Goal: Task Accomplishment & Management: Use online tool/utility

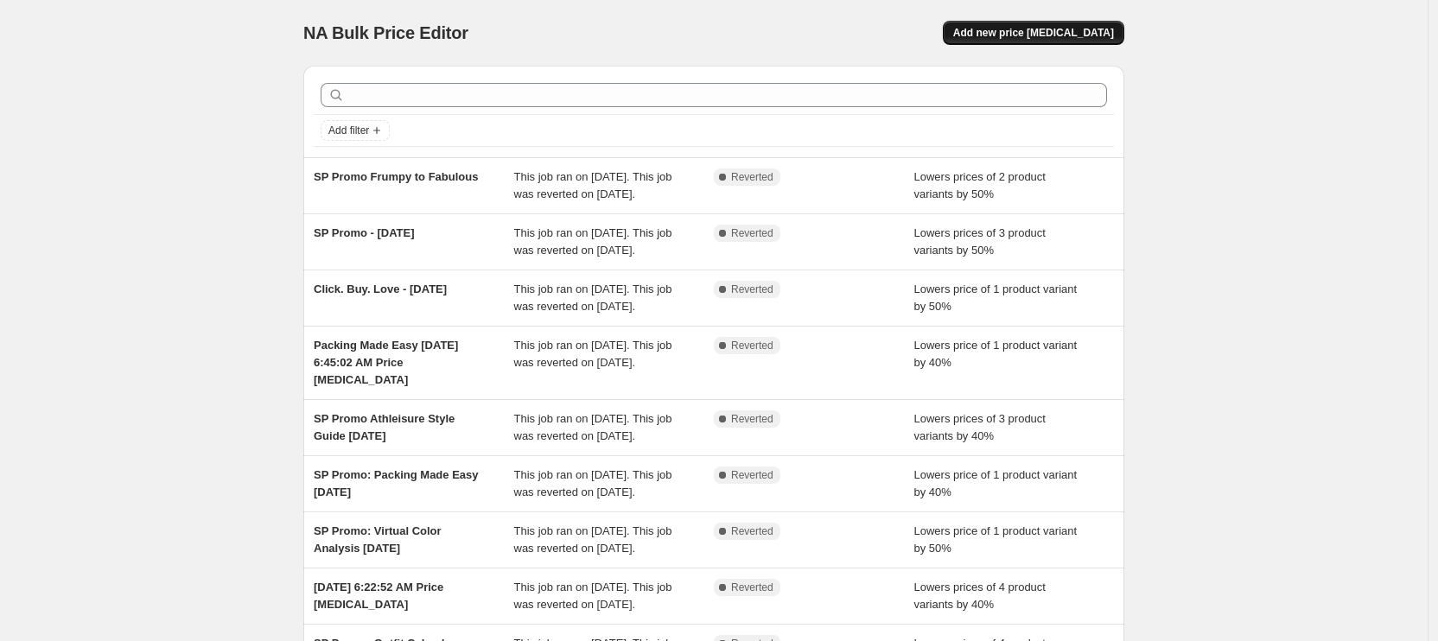
click at [1024, 39] on span "Add new price [MEDICAL_DATA]" at bounding box center [1033, 33] width 161 height 14
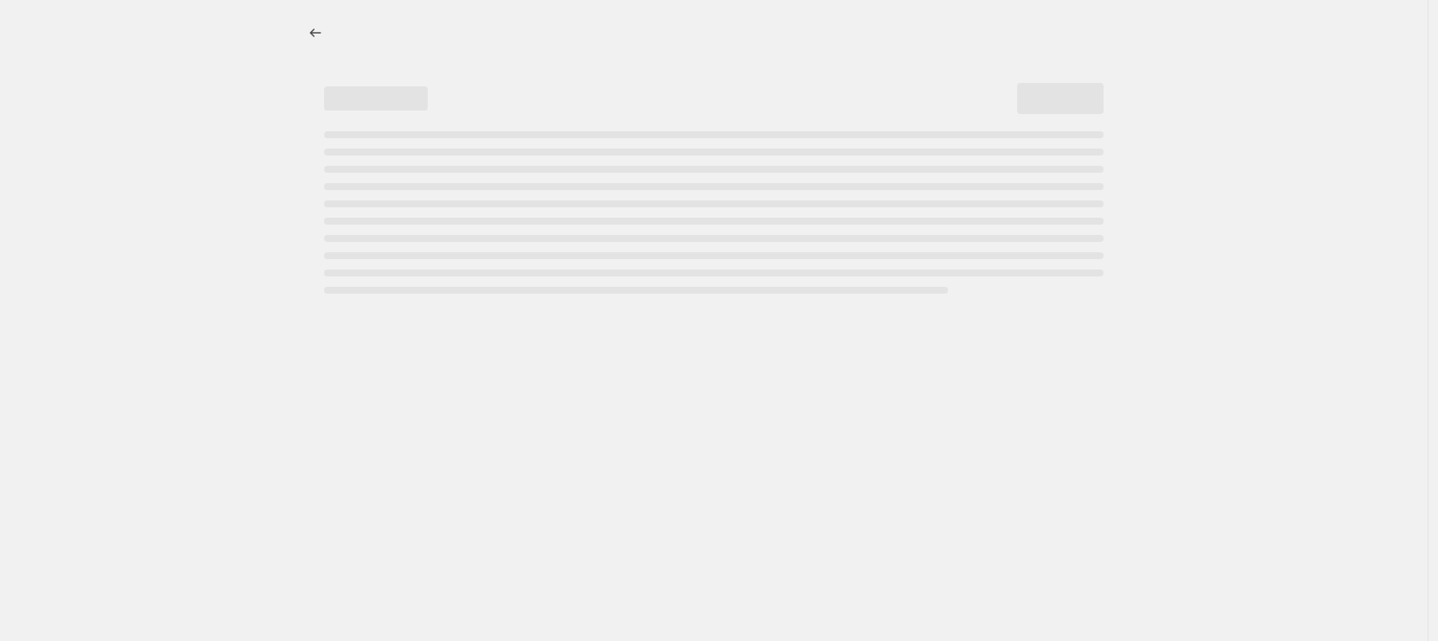
select select "percentage"
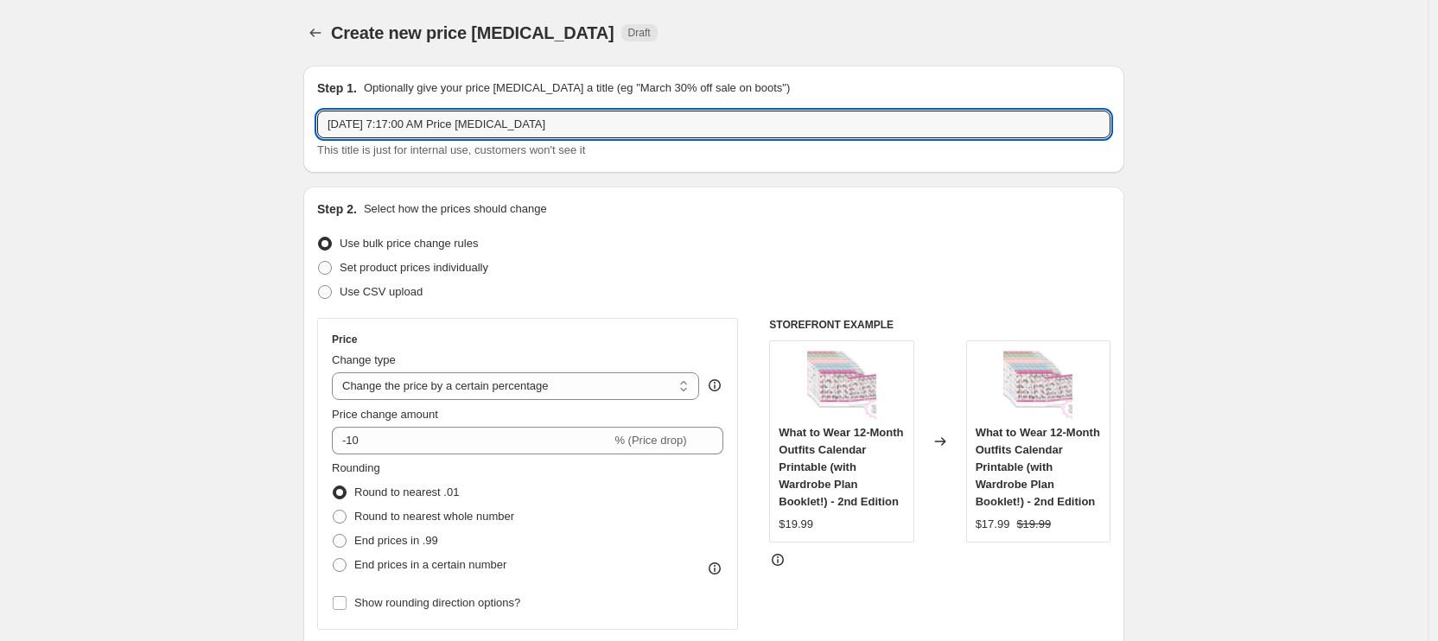
drag, startPoint x: 605, startPoint y: 123, endPoint x: 302, endPoint y: 125, distance: 302.4
click at [466, 125] on input "Business Outfit Calendar - September 2025" at bounding box center [713, 125] width 793 height 28
type input "Business Outfit Calendar 40% off - September 2025"
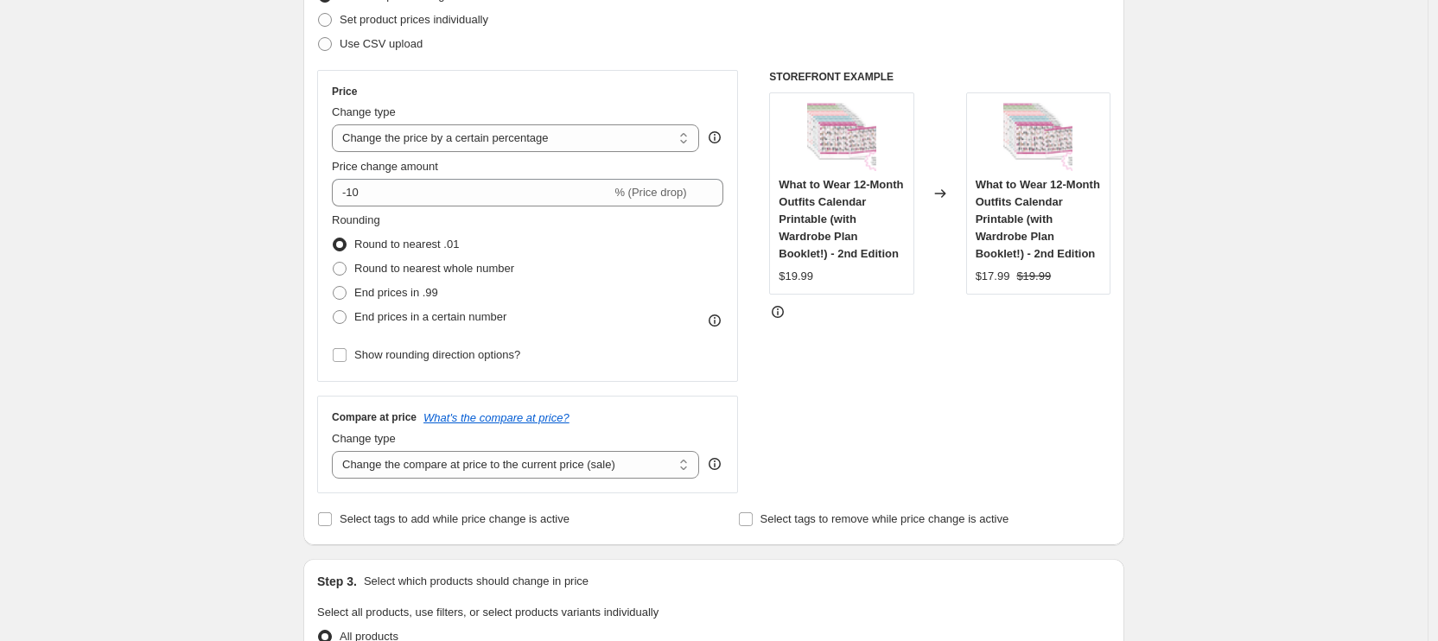
scroll to position [258, 0]
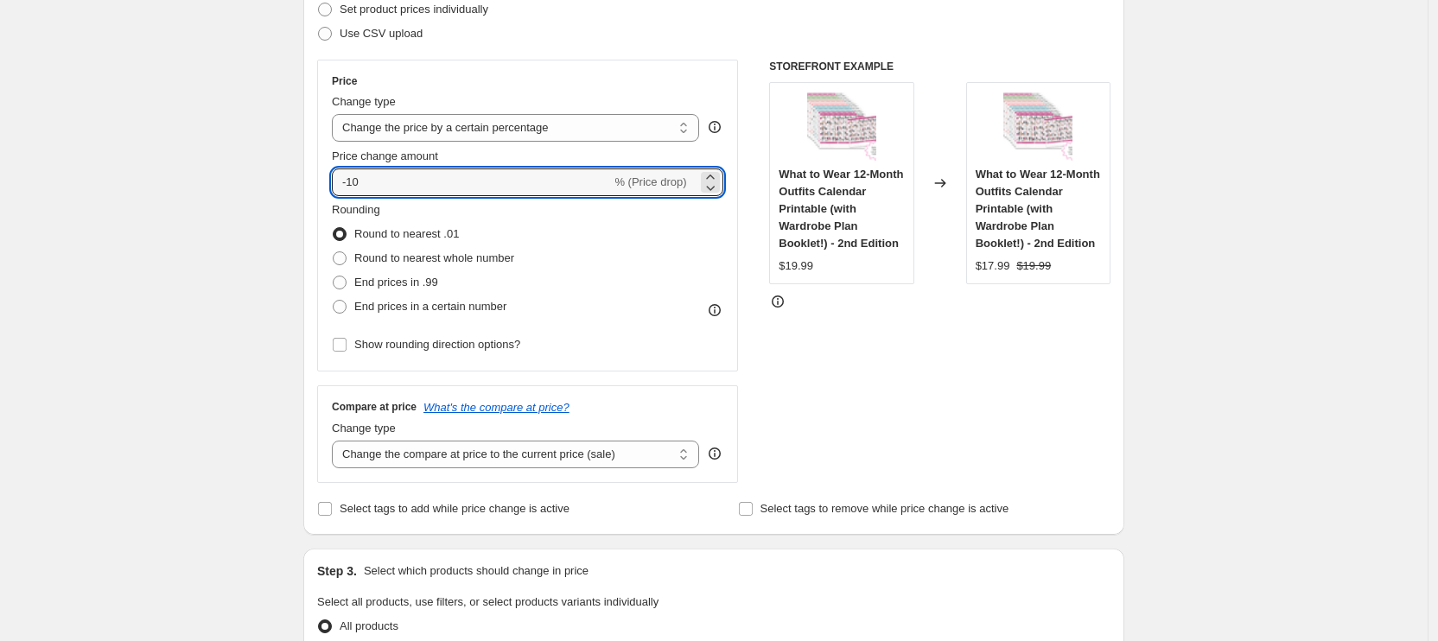
drag, startPoint x: 339, startPoint y: 179, endPoint x: 319, endPoint y: 179, distance: 19.9
click at [319, 179] on div "Step 2. Select how the prices should change Use bulk price change rules Set pro…" at bounding box center [713, 231] width 821 height 606
type input "40"
click at [342, 302] on span at bounding box center [340, 307] width 14 height 14
click at [333, 301] on input "End prices in a certain number" at bounding box center [333, 300] width 1 height 1
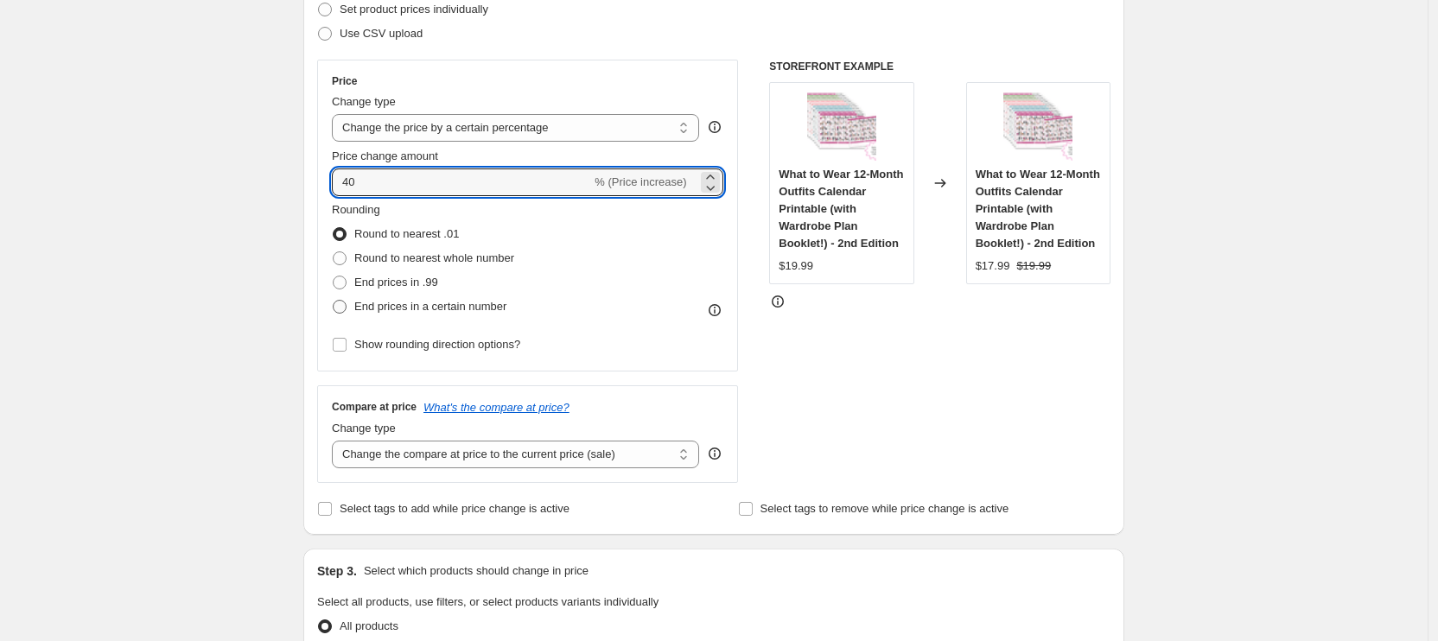
radio input "true"
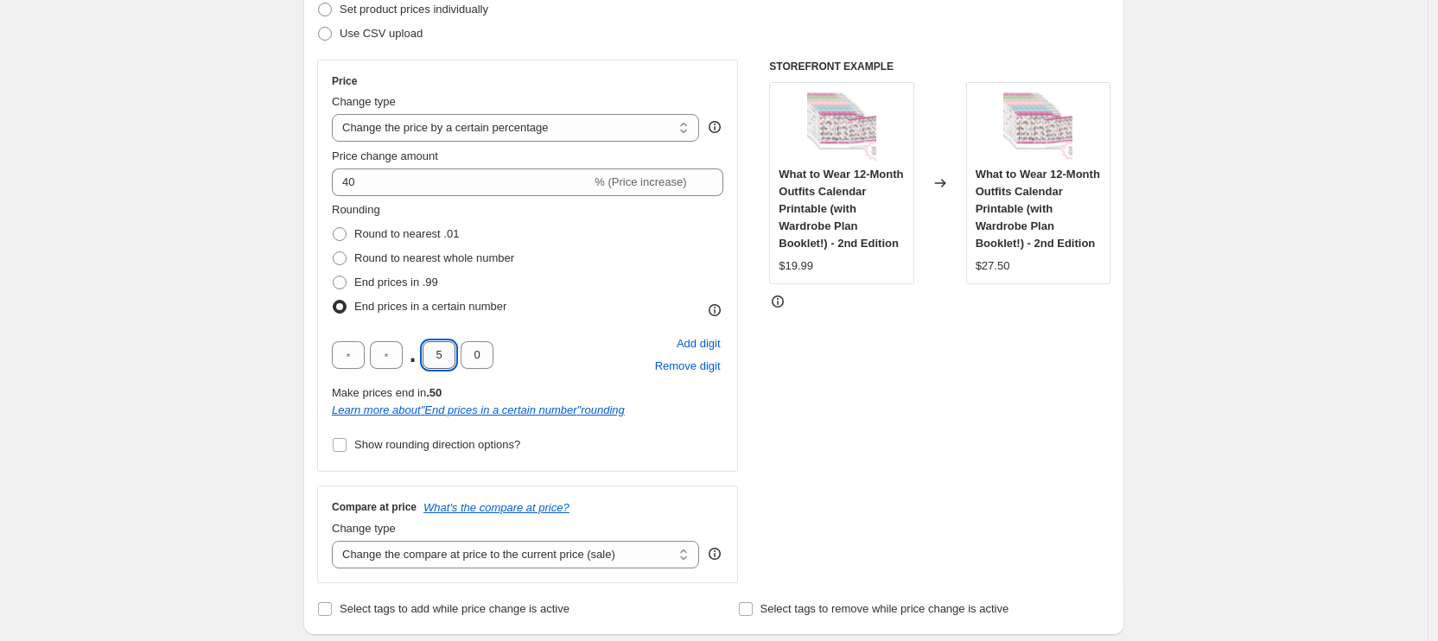
drag, startPoint x: 441, startPoint y: 354, endPoint x: 427, endPoint y: 353, distance: 14.7
click at [427, 353] on input "5" at bounding box center [438, 355] width 33 height 28
type input "9"
drag, startPoint x: 482, startPoint y: 351, endPoint x: 463, endPoint y: 353, distance: 19.2
click at [463, 353] on input "0" at bounding box center [476, 355] width 33 height 28
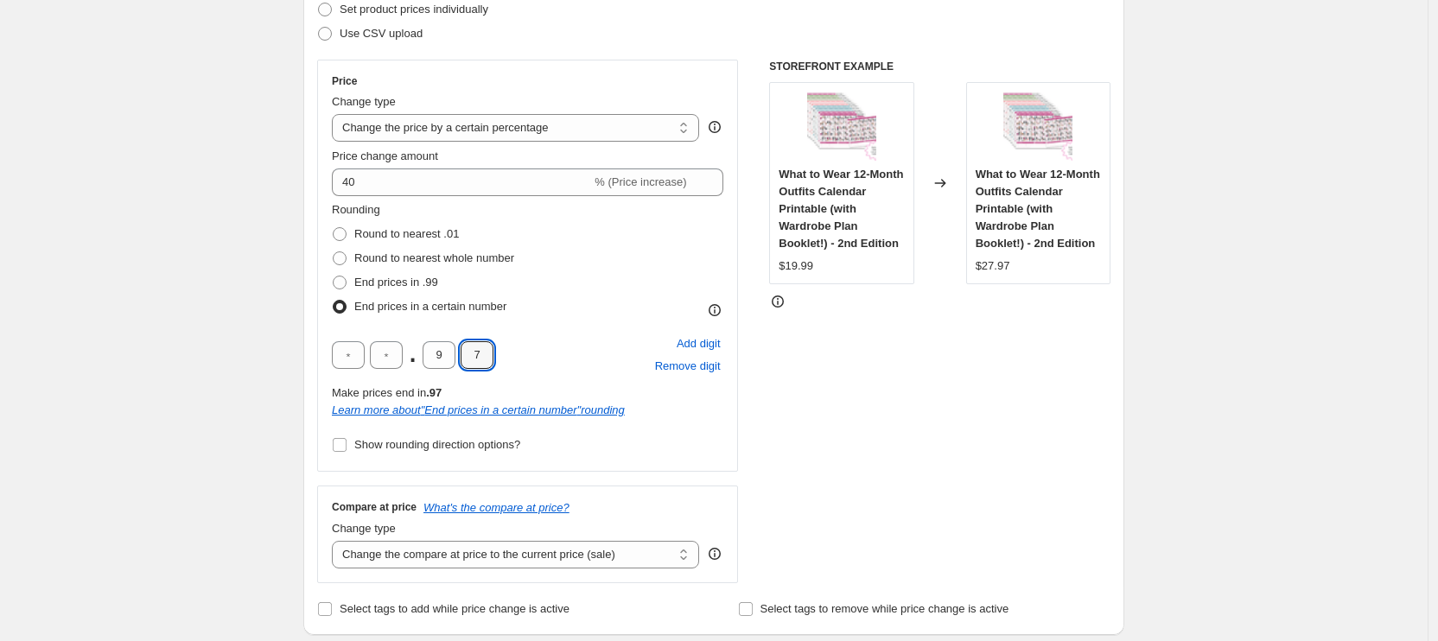
type input "7"
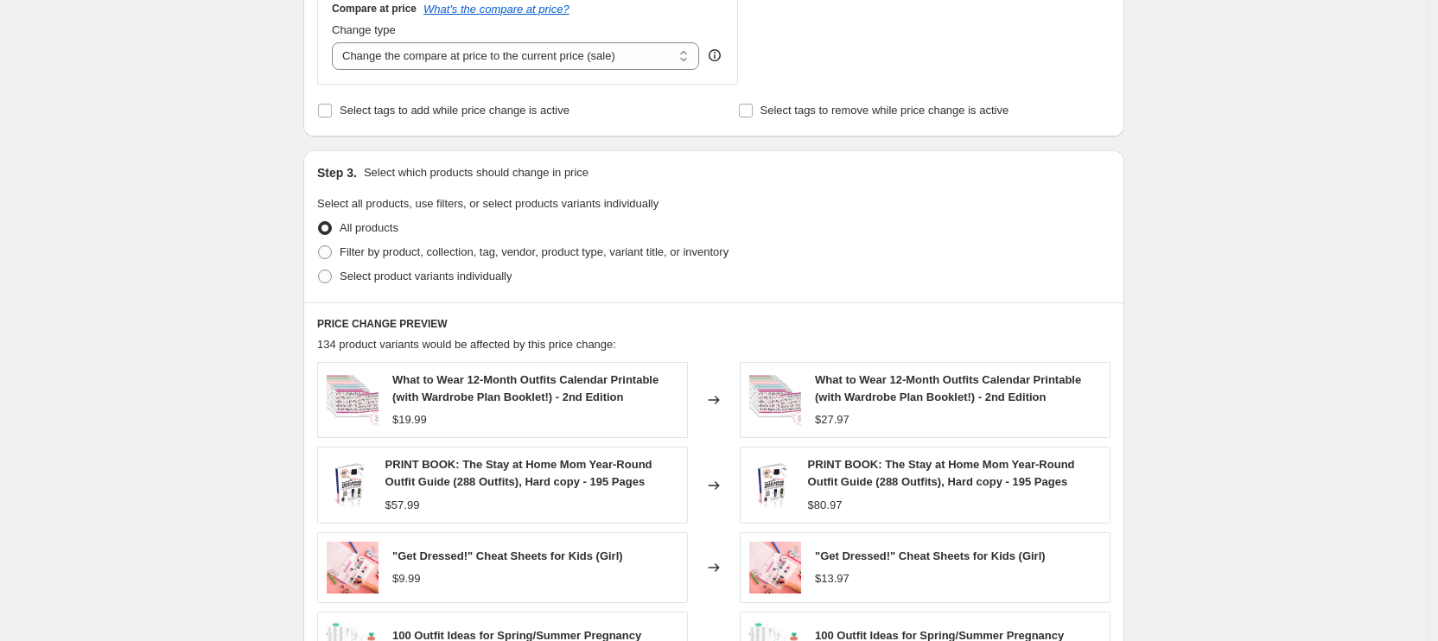
scroll to position [773, 0]
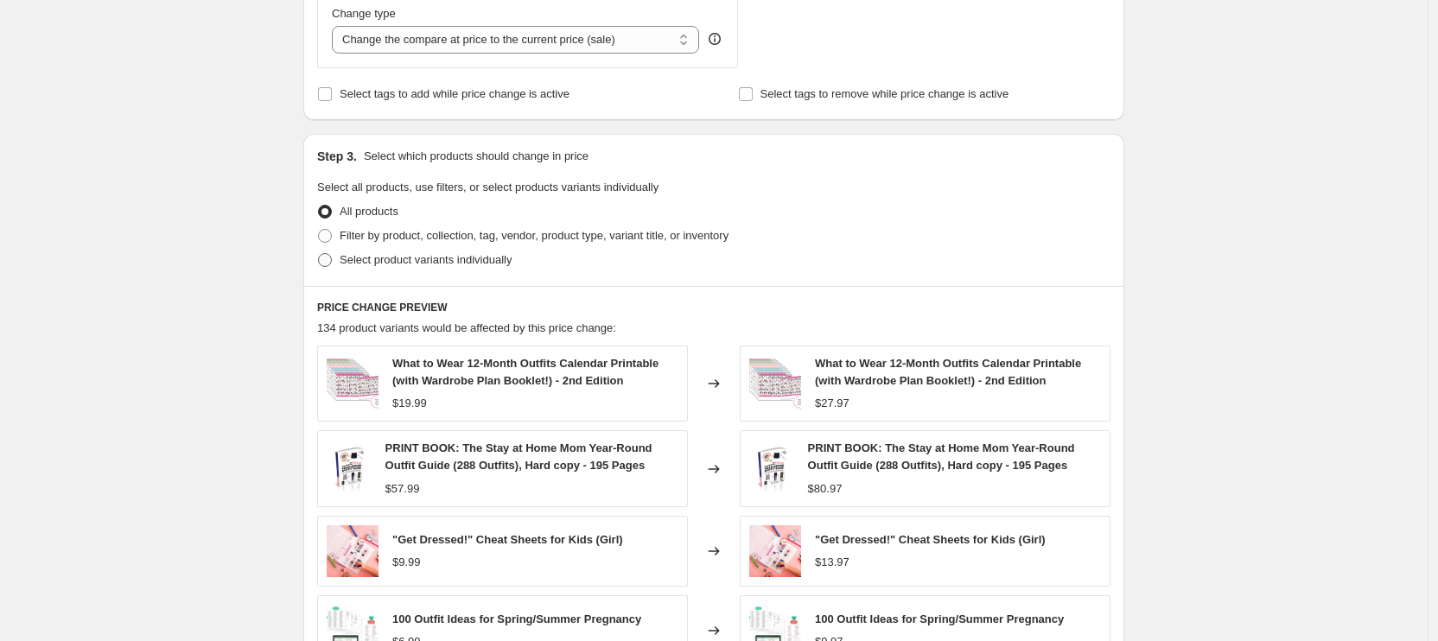
click at [345, 262] on span "Select product variants individually" at bounding box center [426, 259] width 172 height 13
click at [319, 254] on input "Select product variants individually" at bounding box center [318, 253] width 1 height 1
radio input "true"
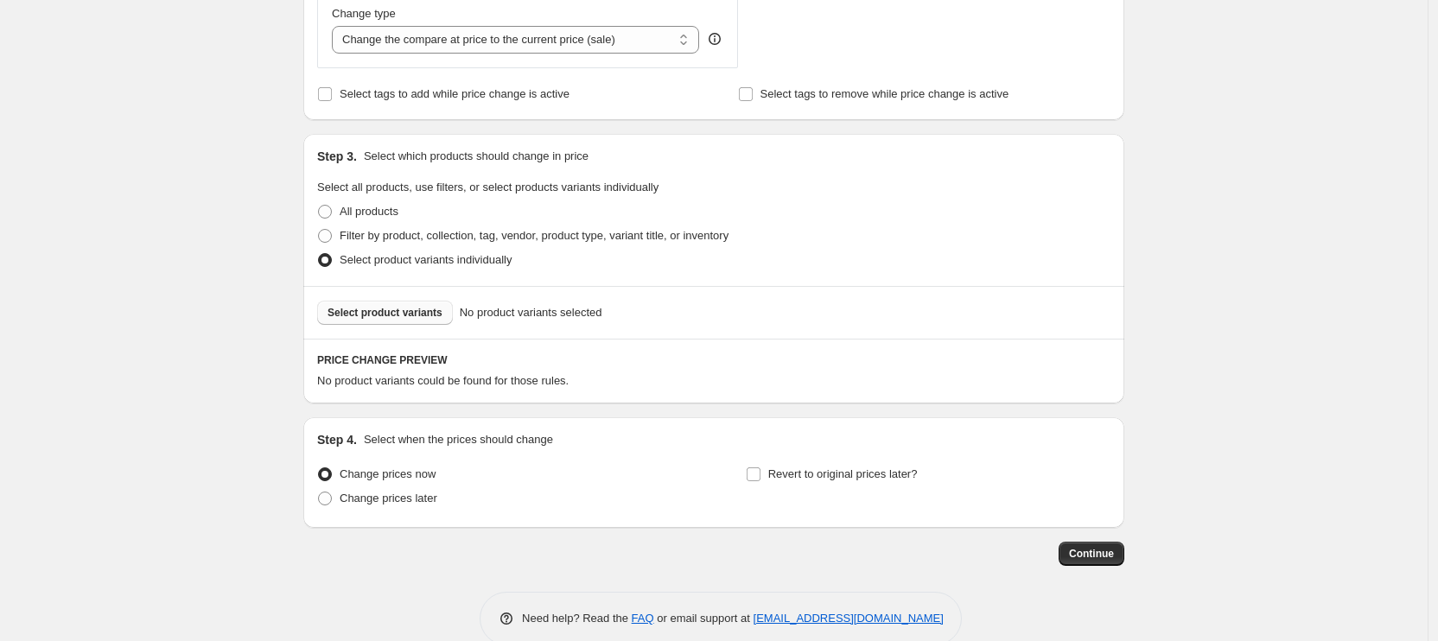
click at [422, 311] on span "Select product variants" at bounding box center [384, 313] width 115 height 14
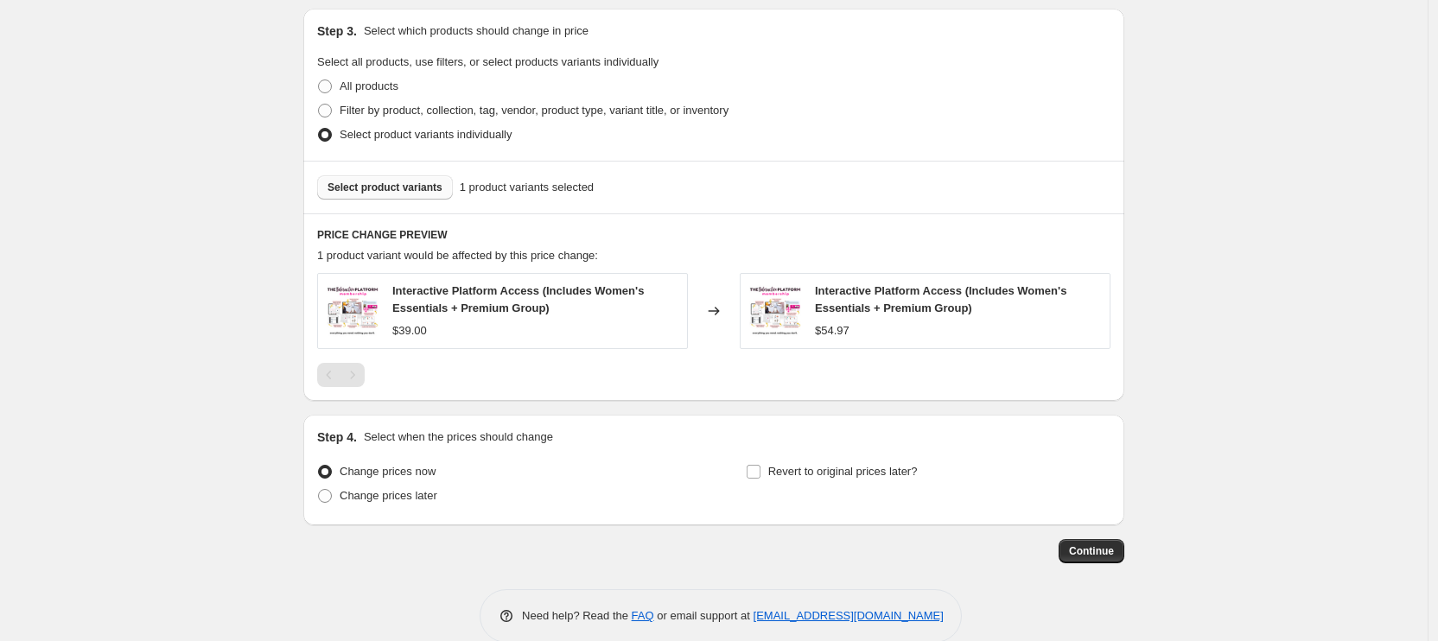
scroll to position [887, 0]
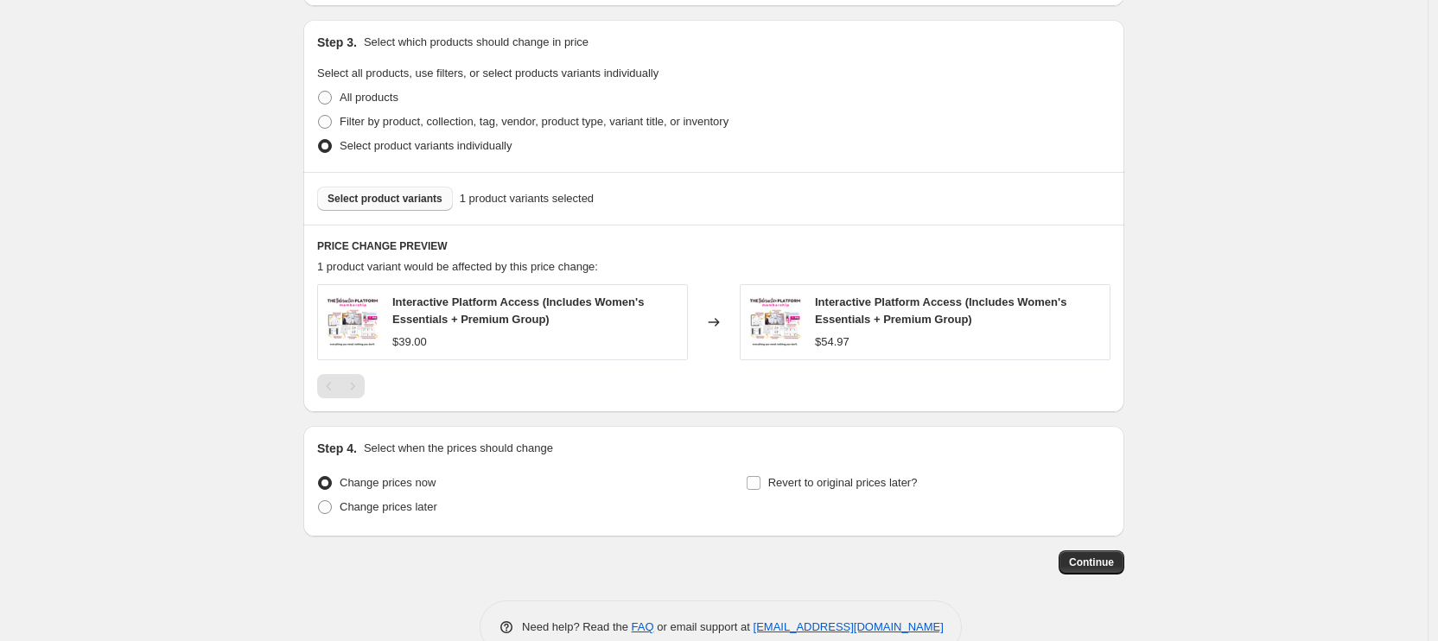
click at [420, 190] on button "Select product variants" at bounding box center [385, 199] width 136 height 24
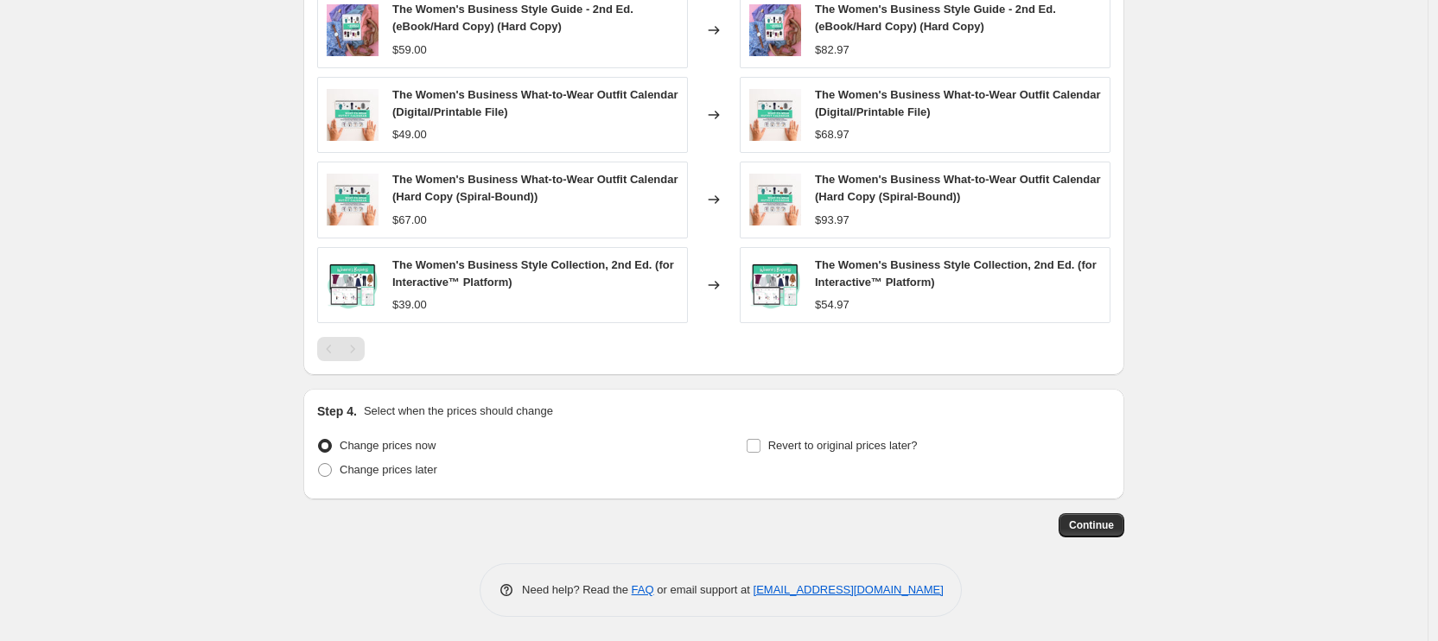
scroll to position [1266, 0]
click at [880, 445] on span "Revert to original prices later?" at bounding box center [842, 443] width 149 height 13
click at [760, 445] on input "Revert to original prices later?" at bounding box center [753, 444] width 14 height 14
checkbox input "true"
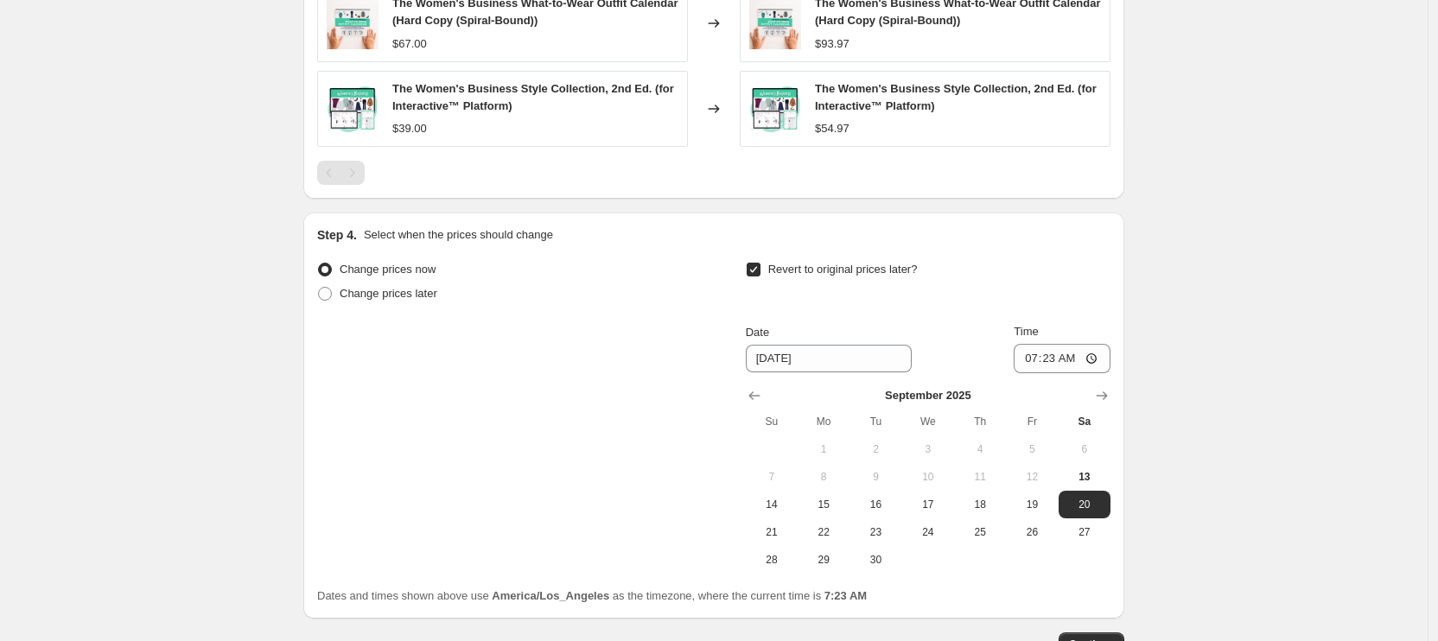
scroll to position [1446, 0]
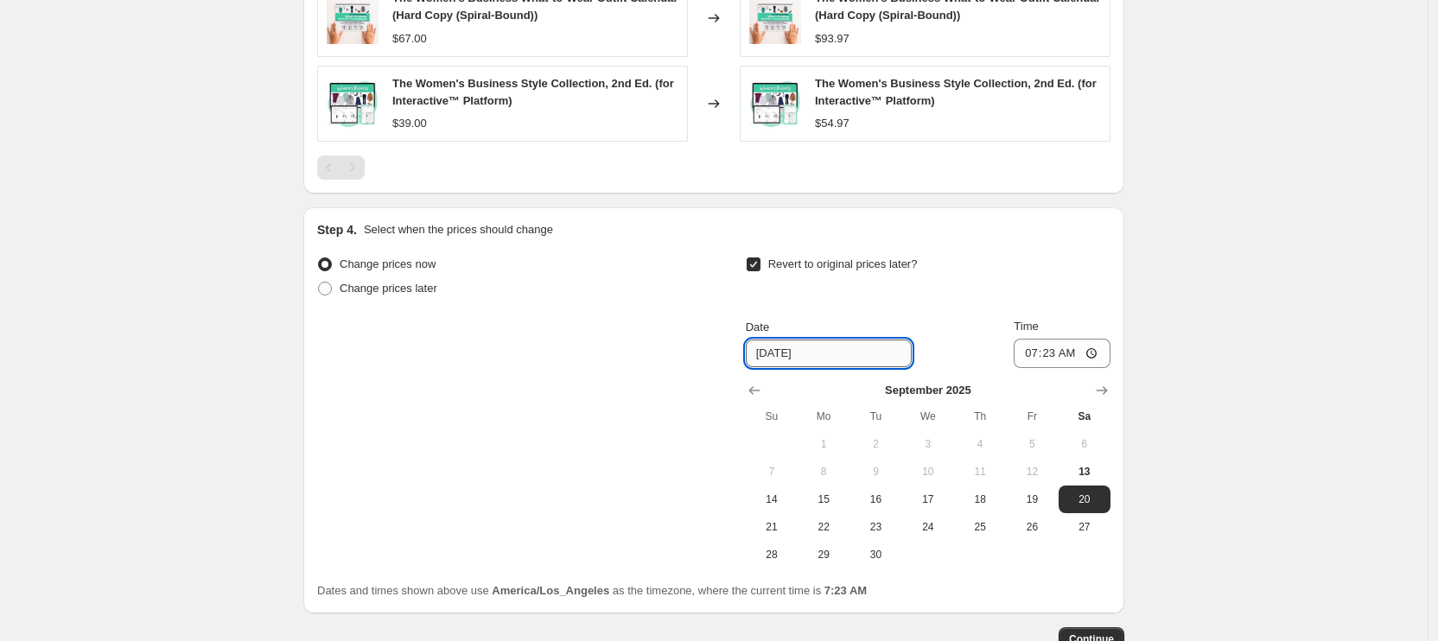
click at [842, 358] on input "9/20/2025" at bounding box center [829, 354] width 166 height 28
click at [823, 548] on span "29" at bounding box center [823, 555] width 38 height 14
type input "9/29/2025"
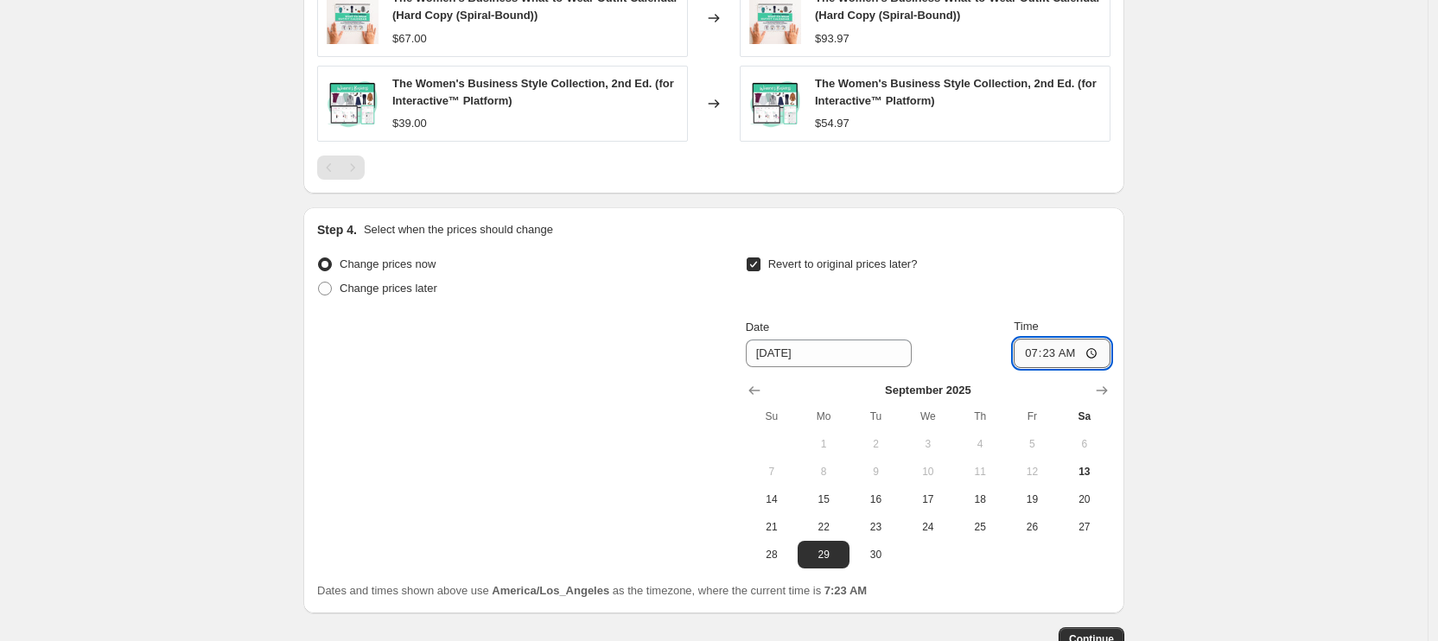
click at [1031, 346] on input "07:23" at bounding box center [1061, 353] width 97 height 29
click at [1073, 355] on input "00:00" at bounding box center [1061, 353] width 97 height 29
type input "12:00"
drag, startPoint x: 1177, startPoint y: 371, endPoint x: 1177, endPoint y: 396, distance: 25.1
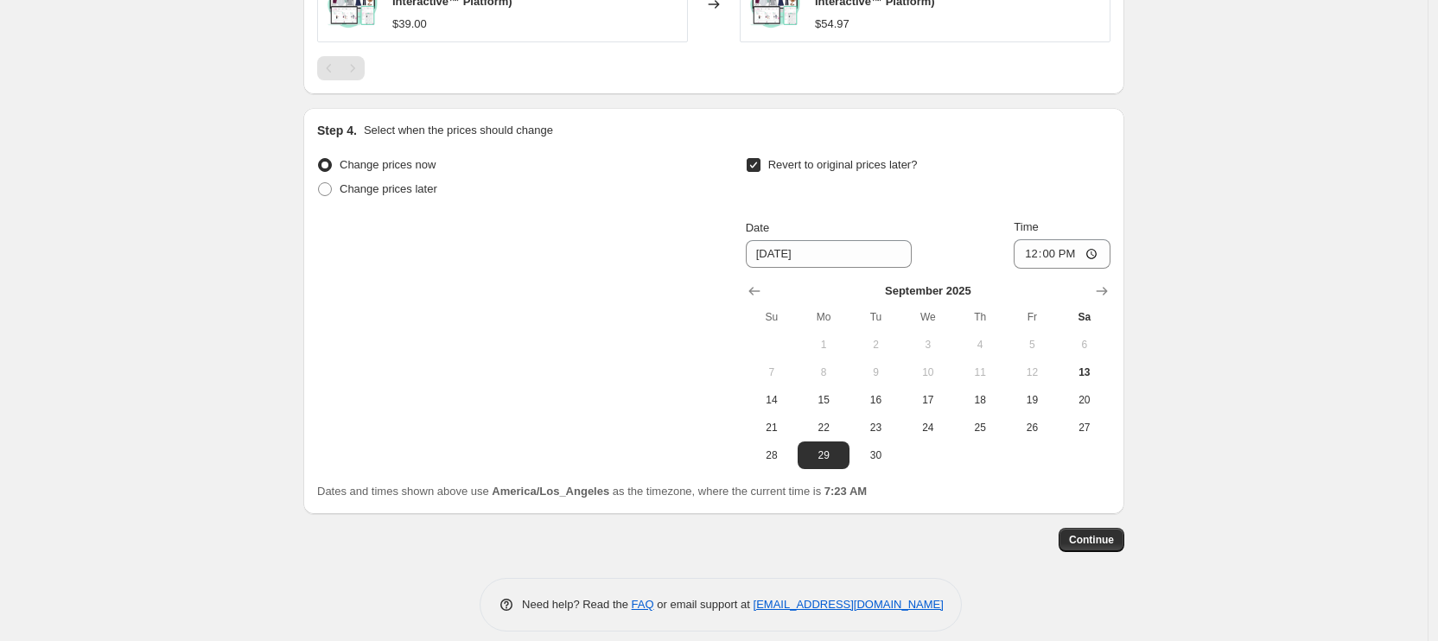
scroll to position [1562, 0]
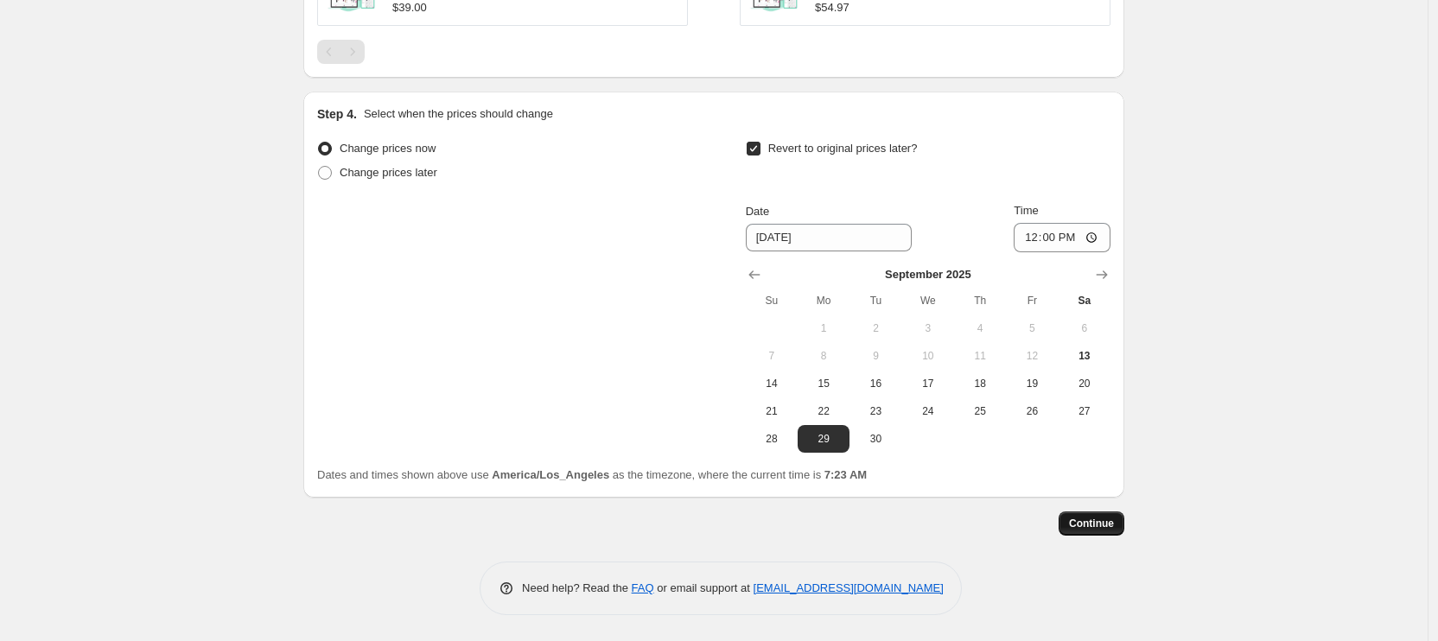
click at [1110, 525] on span "Continue" at bounding box center [1091, 524] width 45 height 14
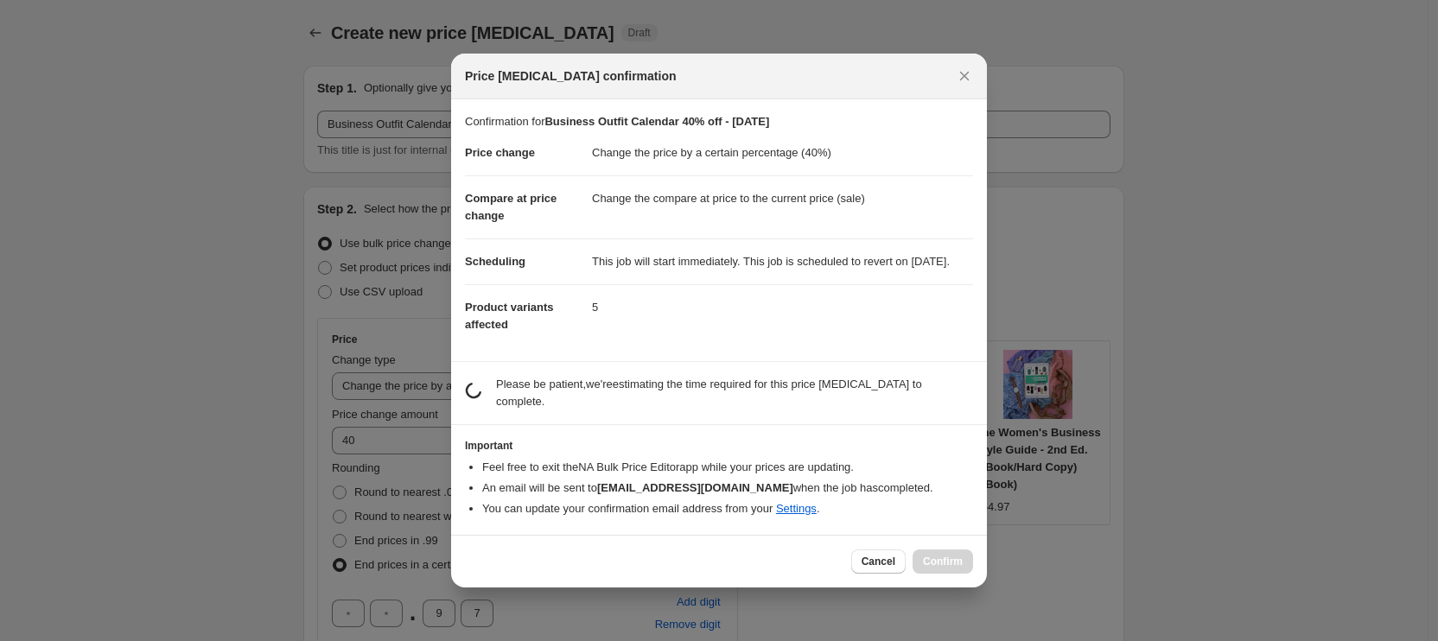
scroll to position [0, 0]
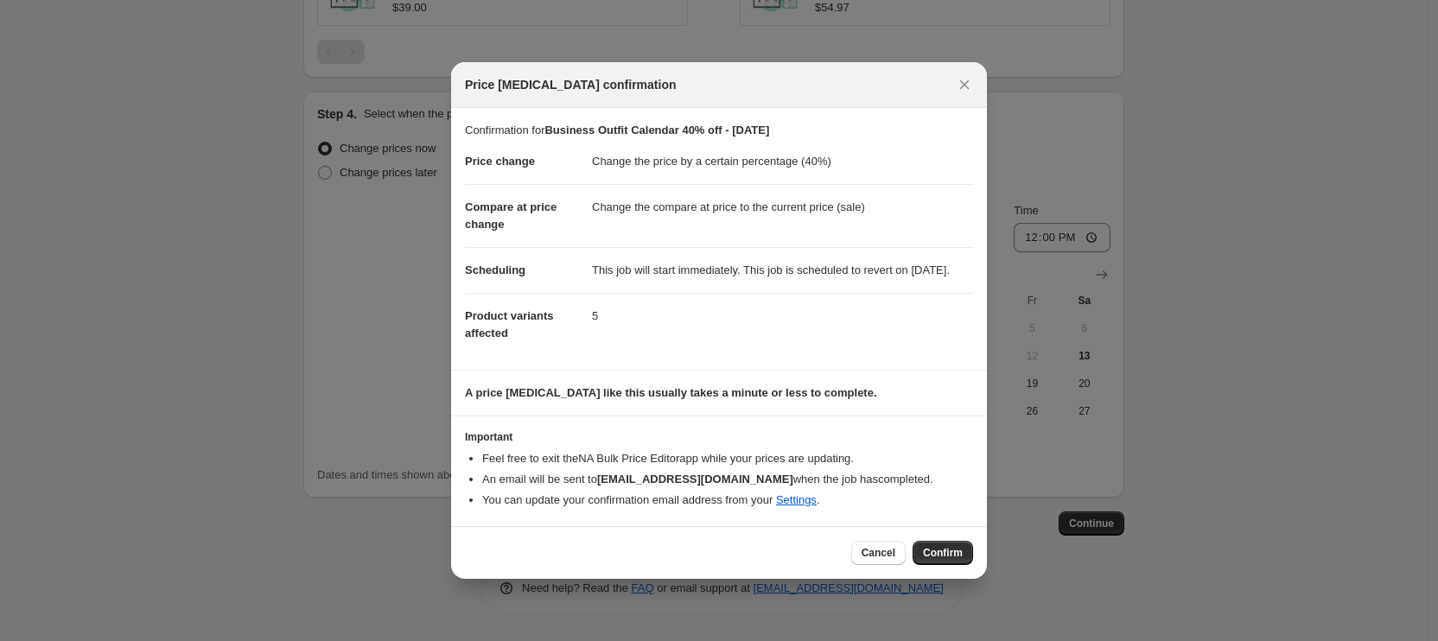
drag, startPoint x: 933, startPoint y: 561, endPoint x: 923, endPoint y: 555, distance: 10.8
click at [932, 560] on span "Confirm" at bounding box center [943, 553] width 40 height 14
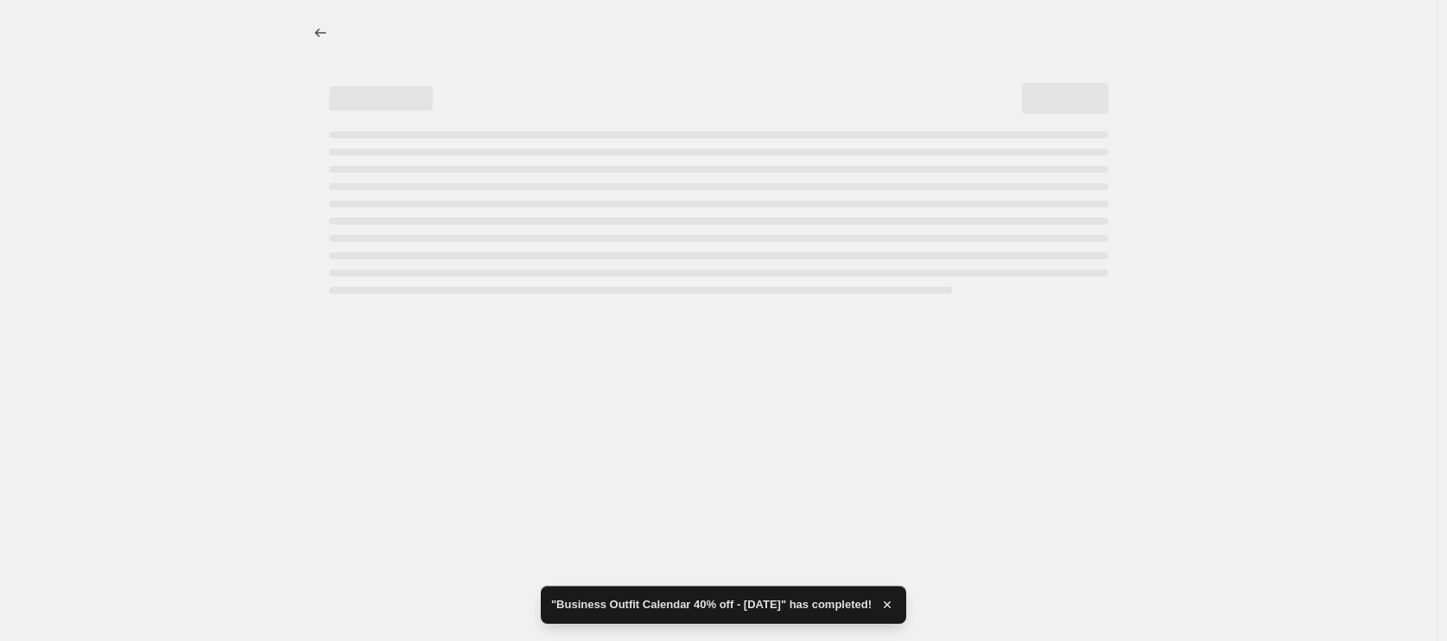
select select "percentage"
